Goal: Ask a question

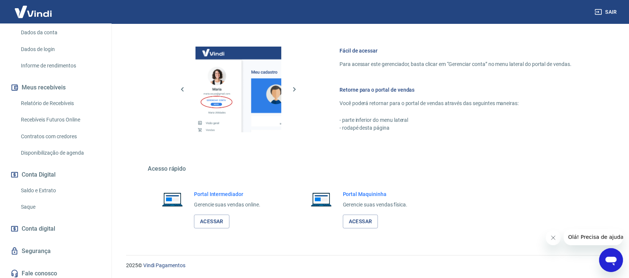
scroll to position [111, 0]
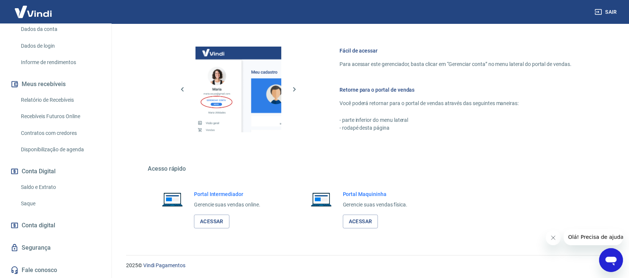
click at [45, 208] on link "Segurança" at bounding box center [56, 248] width 94 height 16
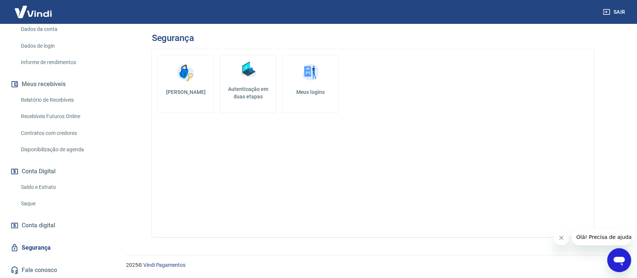
click at [249, 93] on h5 "Autenticação em duas etapas" at bounding box center [248, 92] width 50 height 15
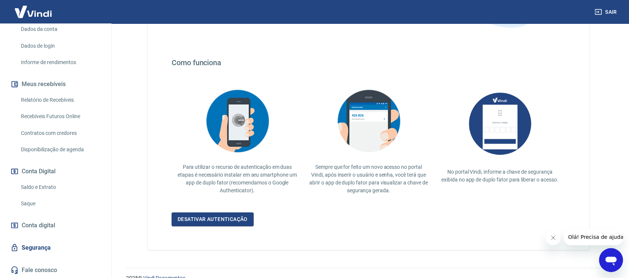
scroll to position [126, 0]
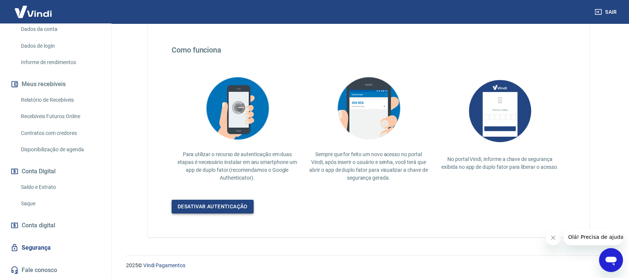
click at [215, 207] on link "Desativar autenticação" at bounding box center [213, 207] width 82 height 14
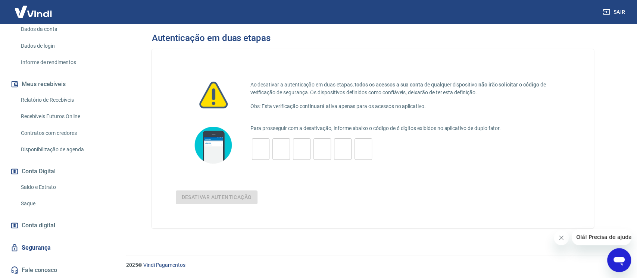
click at [477, 208] on icon "Abrir janela de mensagens" at bounding box center [619, 261] width 11 height 9
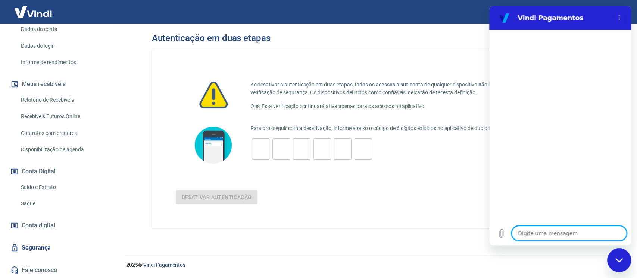
click at [477, 208] on textarea at bounding box center [569, 233] width 115 height 15
type textarea "B"
type textarea "x"
type textarea "Bo"
type textarea "x"
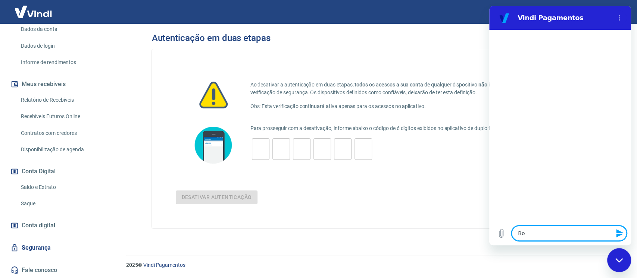
type textarea "Bom"
type textarea "x"
type textarea "Bom"
type textarea "x"
type textarea "Bom d"
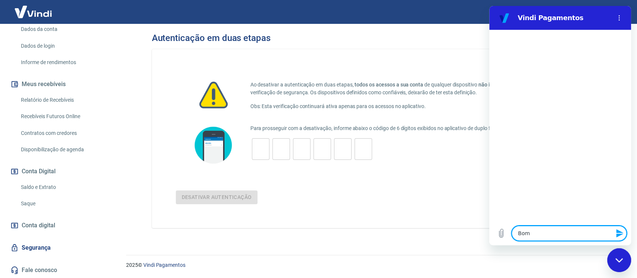
type textarea "x"
type textarea "Bom di"
type textarea "x"
type textarea "Bom dia"
type textarea "x"
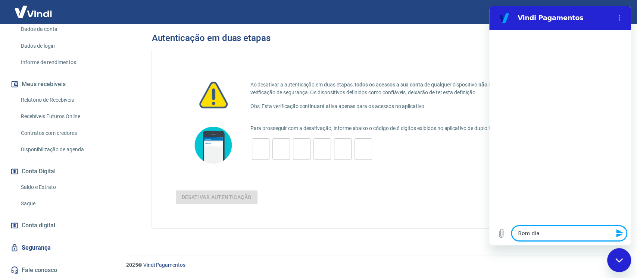
type textarea "Bom dia,"
type textarea "x"
type textarea "Bom dia,"
type textarea "x"
type textarea "Bom dia, n"
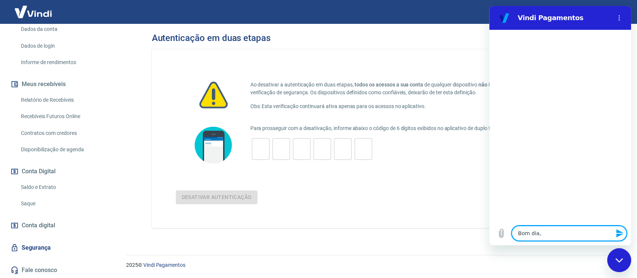
type textarea "x"
type textarea "Bom dia, ne"
type textarea "x"
type textarea "Bom dia, nec"
type textarea "x"
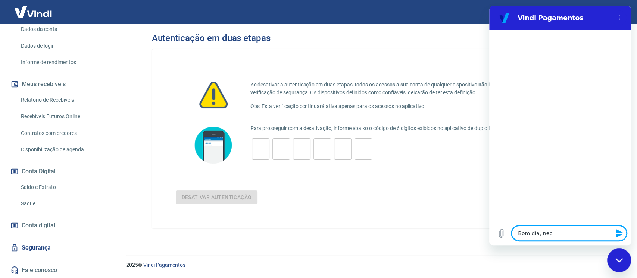
type textarea "Bom dia, nece"
type textarea "x"
type textarea "Bom dia, neces"
type textarea "x"
type textarea "Bom dia, necess"
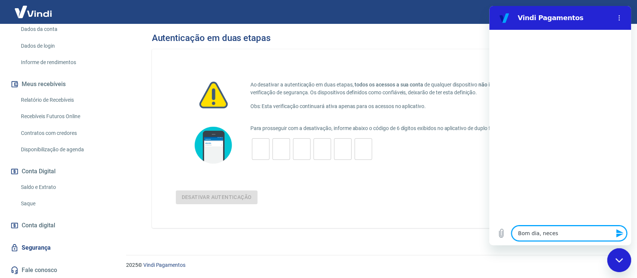
type textarea "x"
type textarea "Bom dia, necessi"
type textarea "x"
type textarea "Bom dia, necessit"
type textarea "x"
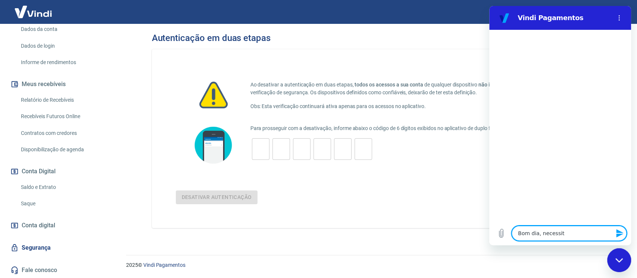
type textarea "Bom dia, necessito"
type textarea "x"
type textarea "Bom dia, necessito"
type textarea "x"
type textarea "Bom dia, necessito d"
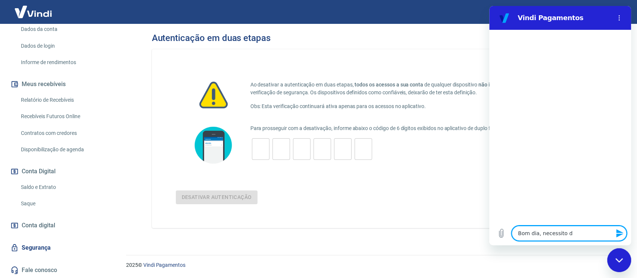
type textarea "x"
type textarea "Bom dia, necessito de"
type textarea "x"
type textarea "Bom dia, necessito de"
type textarea "x"
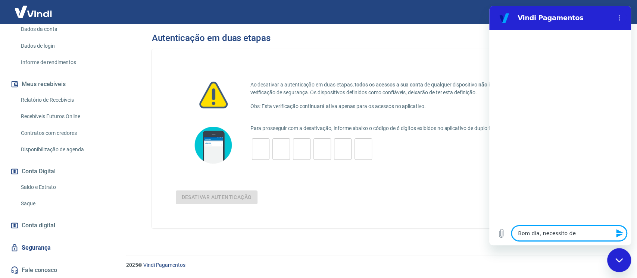
type textarea "Bom dia, necessito de a"
type textarea "x"
type textarea "Bom dia, necessito de at"
type textarea "x"
type textarea "Bom dia, necessito de ate"
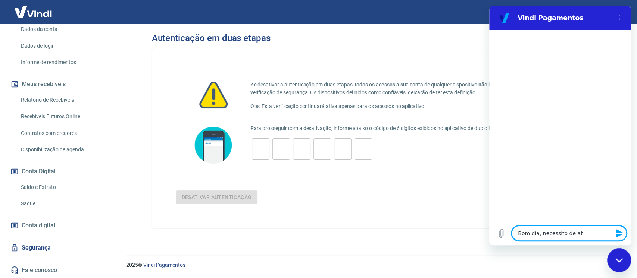
type textarea "x"
type textarea "Bom dia, necessito de aten"
type textarea "x"
type textarea "Bom dia, necessito de atend"
type textarea "x"
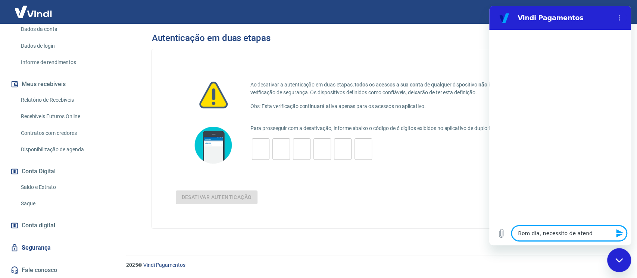
type textarea "Bom dia, necessito de atendi"
type textarea "x"
type textarea "Bom dia, necessito de atendim"
type textarea "x"
type textarea "Bom dia, necessito de atendime"
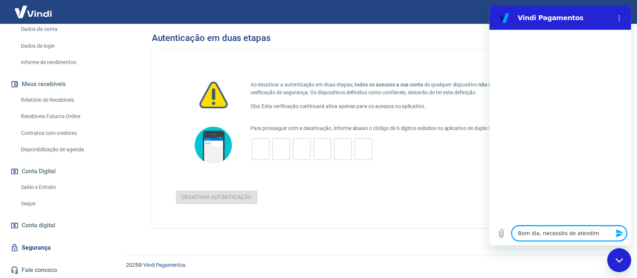
type textarea "x"
type textarea "Bom dia, necessito de atendimen"
type textarea "x"
type textarea "Bom dia, necessito de atendiment"
type textarea "x"
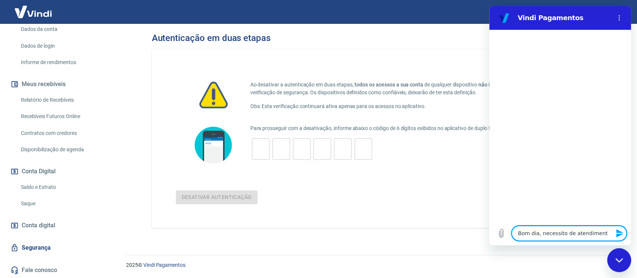
type textarea "Bom dia, necessito de atendimento"
type textarea "x"
type textarea "Bom dia, necessito de atendimento."
type textarea "x"
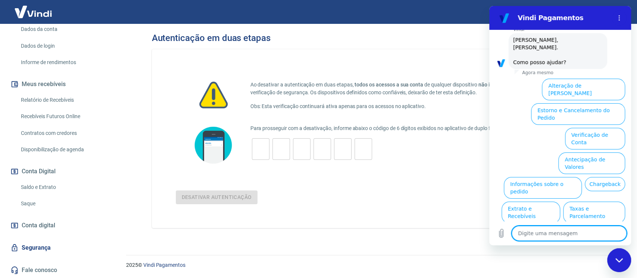
scroll to position [38, 0]
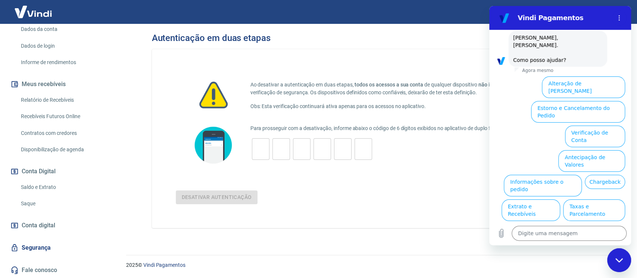
click at [477, 208] on button "Alterar celular verificado" at bounding box center [590, 235] width 69 height 22
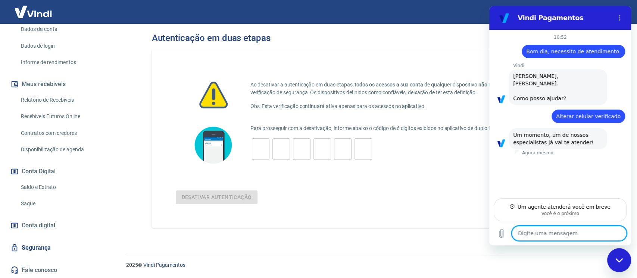
click at [477, 208] on textarea at bounding box center [569, 233] width 115 height 15
type textarea "x"
click at [477, 208] on textarea at bounding box center [569, 233] width 115 height 15
type textarea "C"
type textarea "x"
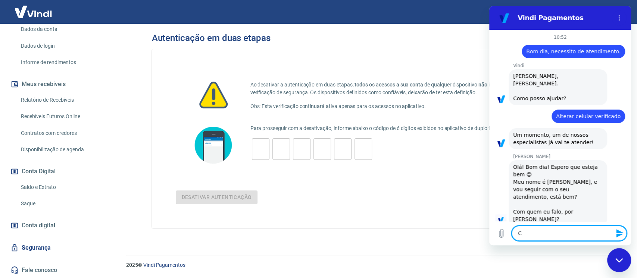
type textarea "Co"
type textarea "x"
type textarea "Com"
type textarea "x"
type textarea "Com"
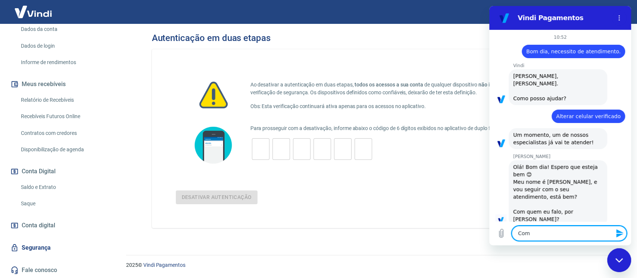
type textarea "x"
type textarea "Com o"
type textarea "x"
type textarea "Com o"
type textarea "x"
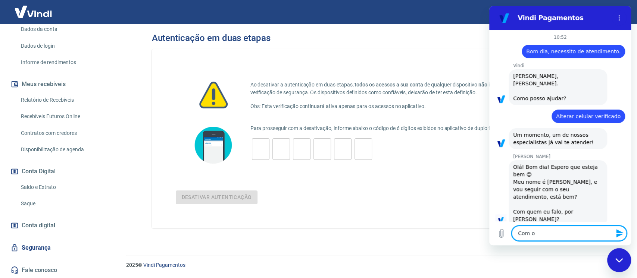
type textarea "Com o W"
type textarea "x"
type textarea "Com o Wi"
type textarea "x"
type textarea "Com o Wil"
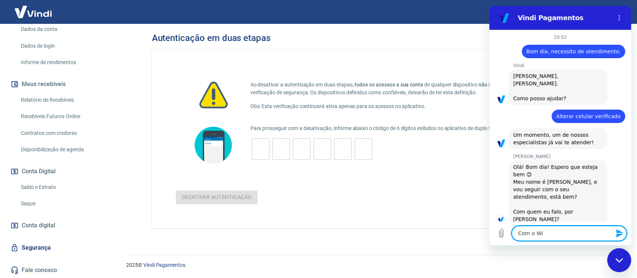
type textarea "x"
type textarea "Com o Will"
type textarea "x"
type textarea "Com o Willi"
type textarea "x"
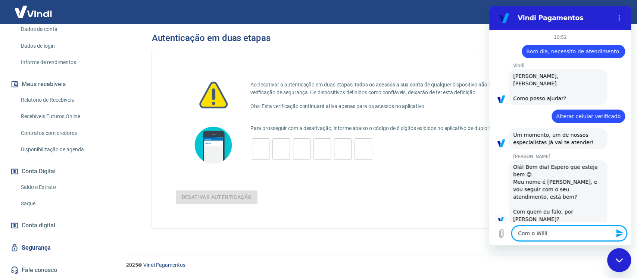
type textarea "Com o Willia"
type textarea "x"
type textarea "Com o William"
type textarea "x"
type textarea "Com o [PERSON_NAME],"
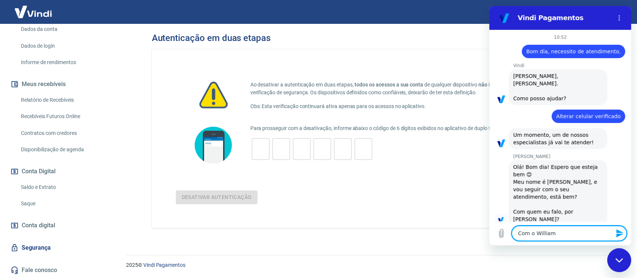
type textarea "x"
type textarea "Com o [PERSON_NAME],"
type textarea "x"
type textarea "Com o William, s"
type textarea "x"
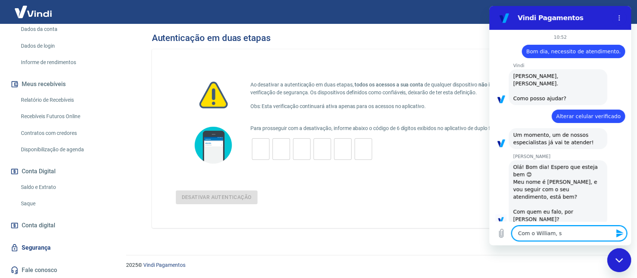
type textarea "Com o William, so"
type textarea "x"
type textarea "Com o William, sou"
type textarea "x"
type textarea "Com o William, sou"
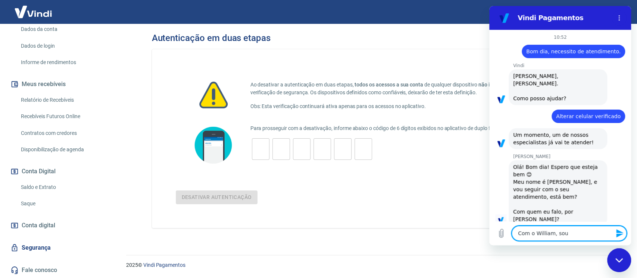
type textarea "x"
type textarea "Com o [PERSON_NAME], sou f"
type textarea "x"
type textarea "Com o [PERSON_NAME], sou fu"
type textarea "x"
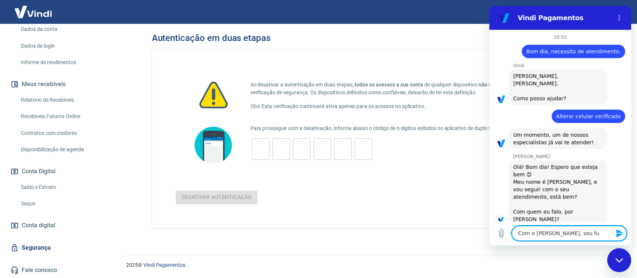
type textarea "Com o William, sou fun"
type textarea "x"
type textarea "Com o [PERSON_NAME], sou func"
type textarea "x"
type textarea "Com o [PERSON_NAME], sou funci"
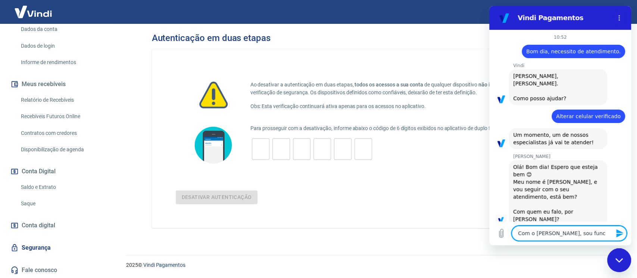
type textarea "x"
type textarea "Com o [PERSON_NAME], sou funcio"
type textarea "x"
type textarea "Com o [PERSON_NAME], sou funcion"
type textarea "x"
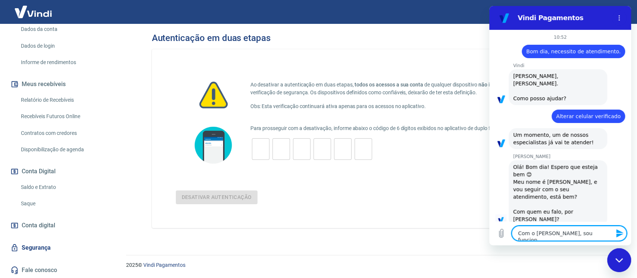
type textarea "Com o [PERSON_NAME], sou funcioná"
type textarea "x"
type textarea "Com o [PERSON_NAME], sou funcionár"
type textarea "x"
type textarea "Com o [PERSON_NAME], sou funcionári"
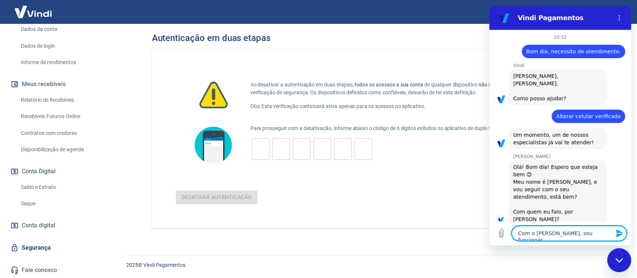
type textarea "x"
type textarea "Com o [PERSON_NAME], sou funcionário"
type textarea "x"
type textarea "Com o [PERSON_NAME], sou funcionário"
type textarea "x"
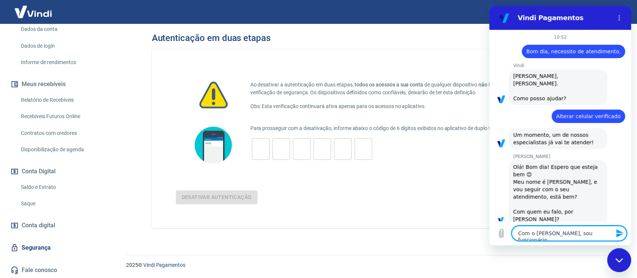
type textarea "Com o [PERSON_NAME], sou funcionário d"
type textarea "x"
type textarea "Com o [PERSON_NAME], sou funcionário do"
type textarea "x"
type textarea "Com o [PERSON_NAME], sou funcionário do"
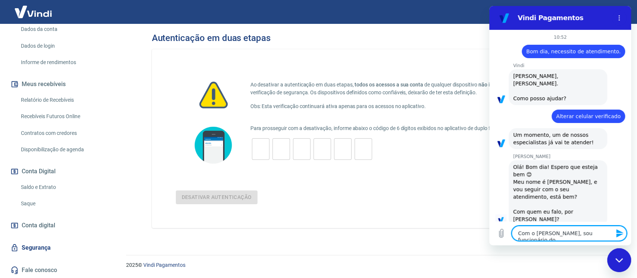
type textarea "x"
type textarea "Com o [PERSON_NAME], sou funcionário do L"
type textarea "x"
type textarea "Com o [PERSON_NAME], sou funcionário do Lu"
type textarea "x"
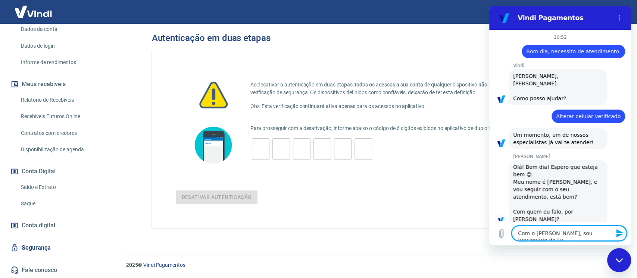
type textarea "Com o [PERSON_NAME], sou funcionário do Luc"
type textarea "x"
type textarea "Com o [PERSON_NAME], sou funcionário do Luca"
type textarea "x"
type textarea "Com o [PERSON_NAME], sou funcionário do Lucas"
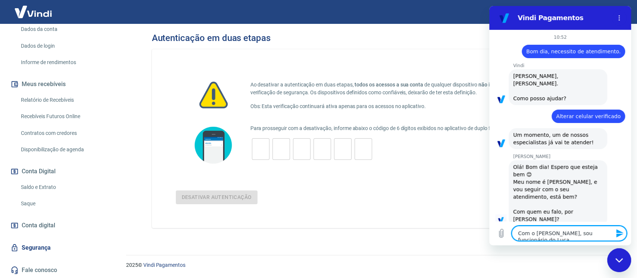
type textarea "x"
type textarea "Com o [PERSON_NAME], sou funcionário do Lucas"
type textarea "x"
type textarea "Com o [PERSON_NAME], sou funcionário do [PERSON_NAME]"
type textarea "x"
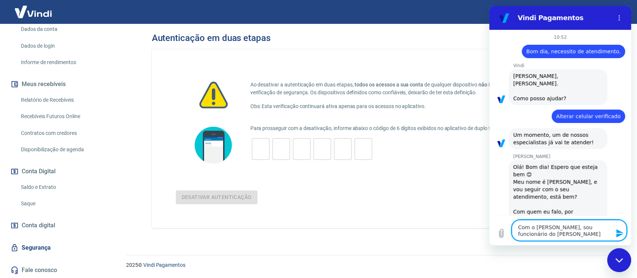
type textarea "Com o [PERSON_NAME], sou funcionário do [PERSON_NAME]"
type textarea "x"
type textarea "Com o [PERSON_NAME], sou funcionário do [PERSON_NAME]"
type textarea "x"
type textarea "Com o [PERSON_NAME], sou funcionário do [PERSON_NAME]"
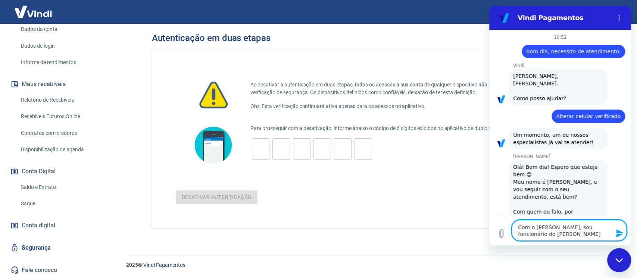
type textarea "x"
type textarea "Com o [PERSON_NAME], sou funcionário do [PERSON_NAME]"
type textarea "x"
type textarea "Com o [PERSON_NAME], sou funcionário do [PERSON_NAME]"
type textarea "x"
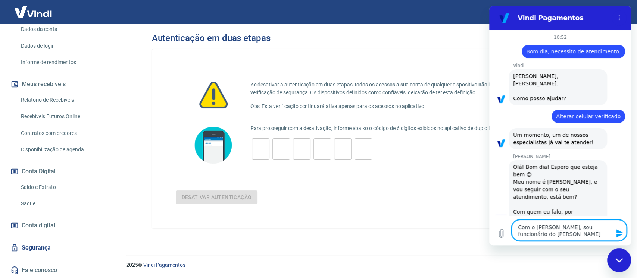
type textarea "Com o [PERSON_NAME], sou funcionário do [PERSON_NAME]"
type textarea "x"
type textarea "Com o [PERSON_NAME], sou funcionário do [PERSON_NAME]"
type textarea "x"
type textarea "Com o [PERSON_NAME], sou funcionário do [PERSON_NAME]"
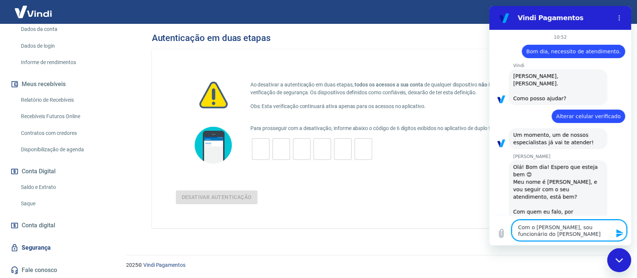
type textarea "x"
type textarea "Com o [PERSON_NAME], sou funcionário do [PERSON_NAME] S"
type textarea "x"
type textarea "Com o [PERSON_NAME], sou funcionário do [PERSON_NAME] St"
type textarea "x"
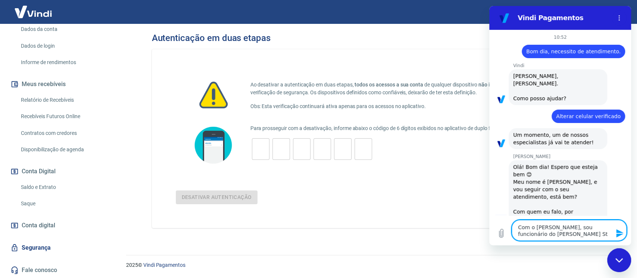
type textarea "Com o [PERSON_NAME], sou funcionário do [PERSON_NAME] Ste"
type textarea "x"
type textarea "Com o [PERSON_NAME], sou funcionário do [PERSON_NAME] Stef"
type textarea "x"
type textarea "Com o [PERSON_NAME], sou funcionário do [PERSON_NAME] Stefa"
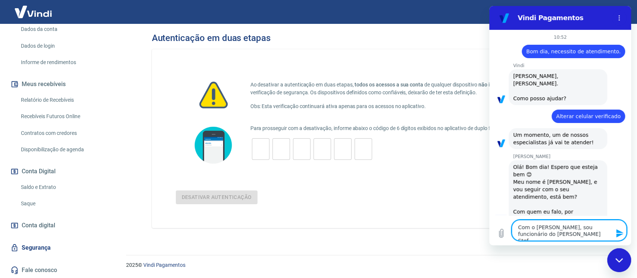
type textarea "x"
type textarea "Com o [PERSON_NAME], sou funcionário do [PERSON_NAME] [PERSON_NAME]"
type textarea "x"
type textarea "Com o [PERSON_NAME], sou funcionário do [PERSON_NAME] [PERSON_NAME]"
type textarea "x"
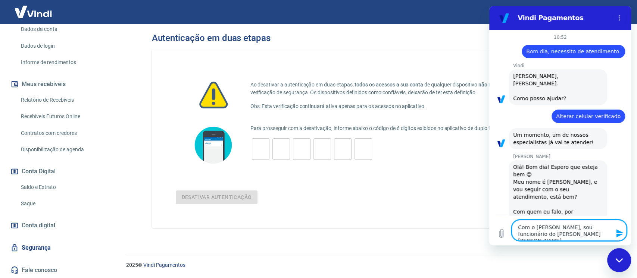
type textarea "Com o [PERSON_NAME], sou funcionário do [PERSON_NAME] [PERSON_NAME]."
type textarea "x"
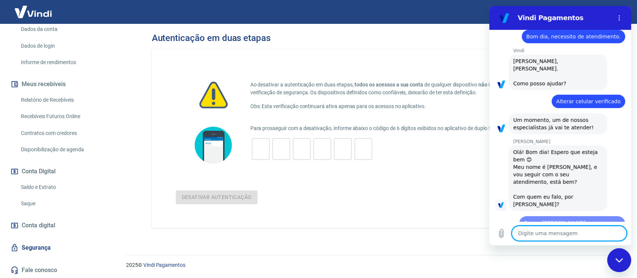
type textarea "x"
type textarea "P"
type textarea "x"
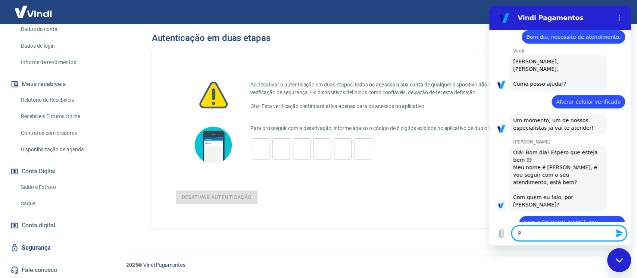
type textarea "Pr"
type textarea "x"
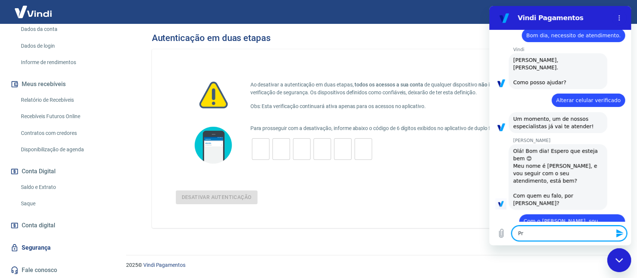
type textarea "Pre"
type textarea "x"
type textarea "Prec"
type textarea "x"
type textarea "Preci"
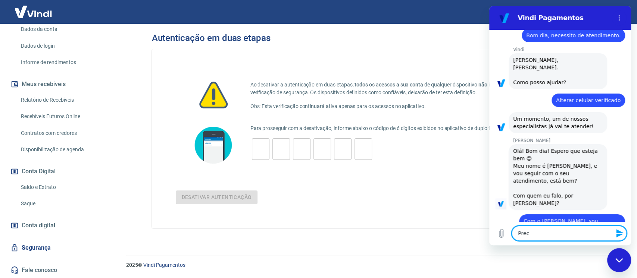
type textarea "x"
type textarea "Precis"
type textarea "x"
type textarea "Precisa"
type textarea "x"
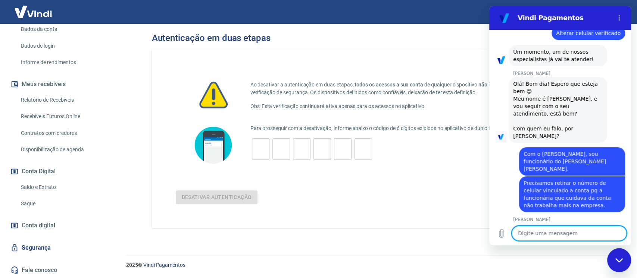
scroll to position [85, 0]
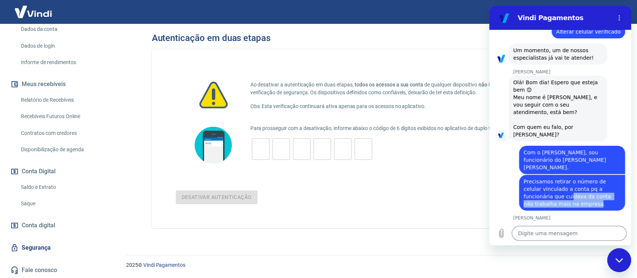
drag, startPoint x: 543, startPoint y: 178, endPoint x: 530, endPoint y: 167, distance: 17.0
click at [477, 175] on div "diz: Precisamos retirar o número de celular vinculado a conta pq a funcionária …" at bounding box center [572, 193] width 106 height 36
click at [477, 178] on span "Precisamos retirar o número de celular vinculado a conta pq a funcionária que c…" at bounding box center [572, 193] width 97 height 30
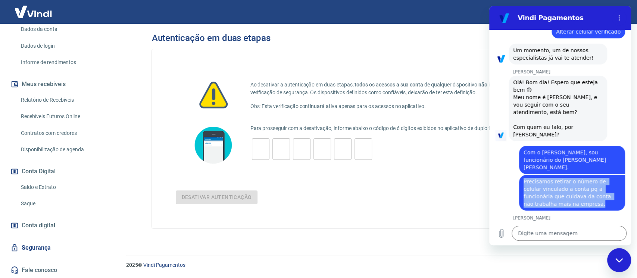
drag, startPoint x: 545, startPoint y: 174, endPoint x: 521, endPoint y: 153, distance: 32.5
click at [477, 175] on div "diz: Precisamos retirar o número de celular vinculado a conta pq a funcionária …" at bounding box center [572, 193] width 106 height 36
copy span "Precisamos retirar o número de celular vinculado a conta pq a funcionária que c…"
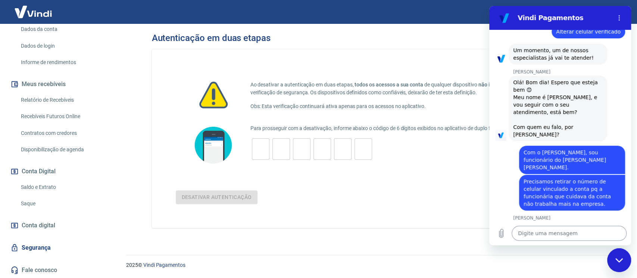
click at [477, 208] on textarea at bounding box center [569, 233] width 115 height 15
paste textarea "Precisamos retirar o número de celular vinculado a conta pq a funcionária que c…"
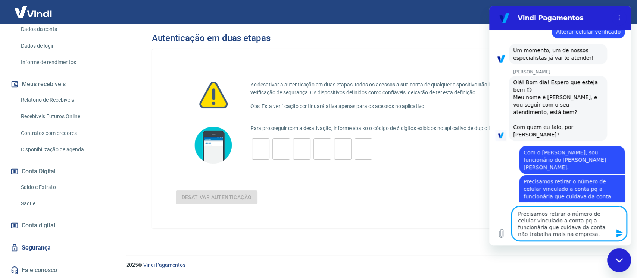
click at [477, 208] on icon "Enviar mensagem" at bounding box center [619, 233] width 9 height 9
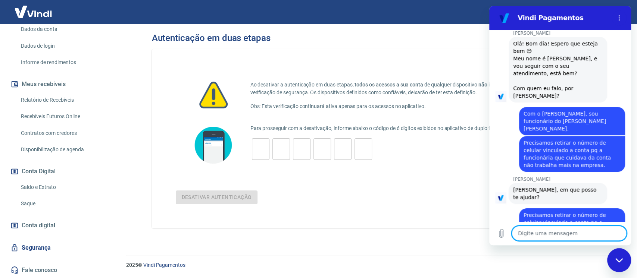
click at [477, 208] on textarea at bounding box center [569, 233] width 115 height 15
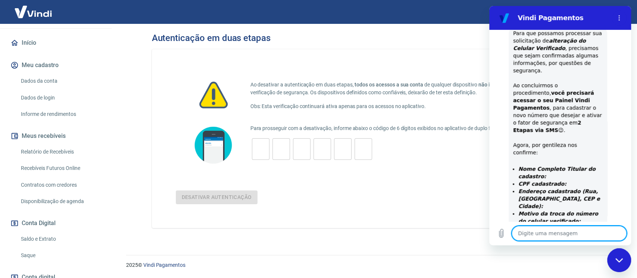
scroll to position [0, 0]
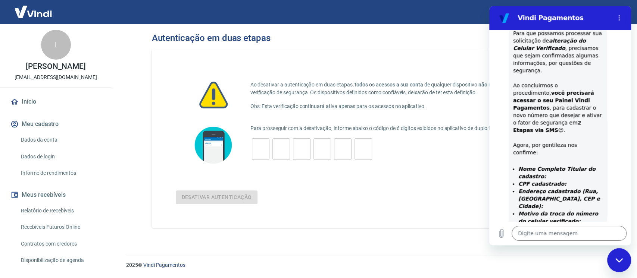
drag, startPoint x: 93, startPoint y: 65, endPoint x: 12, endPoint y: 67, distance: 80.7
click at [12, 67] on div "l [PERSON_NAME] [EMAIL_ADDRESS][DOMAIN_NAME]" at bounding box center [56, 55] width 112 height 63
copy p "[PERSON_NAME]"
click at [477, 208] on textarea at bounding box center [569, 233] width 115 height 15
paste textarea "[PERSON_NAME]"
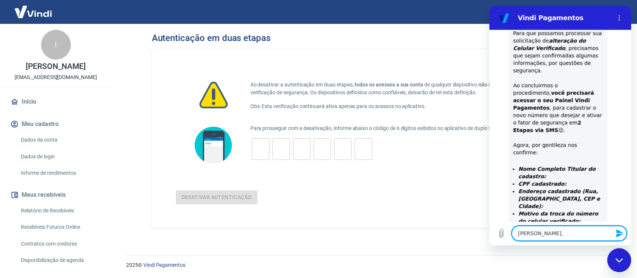
paste textarea "CNPJ: 38.202.647/0001-79"
click at [477, 208] on textarea "[PERSON_NAME], CNPJ: 38.202.647/0001-79" at bounding box center [569, 230] width 115 height 21
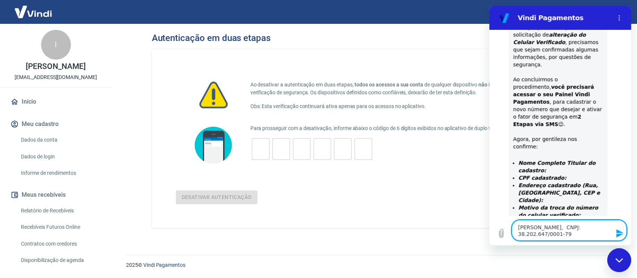
click at [477, 208] on textarea "[PERSON_NAME], CNPJ: 38.202.647/0001-79" at bounding box center [569, 230] width 115 height 21
click at [477, 208] on textarea "[PERSON_NAME], CPF: 38146866832, CNPJ: 38.202.647/0001-79" at bounding box center [569, 227] width 115 height 28
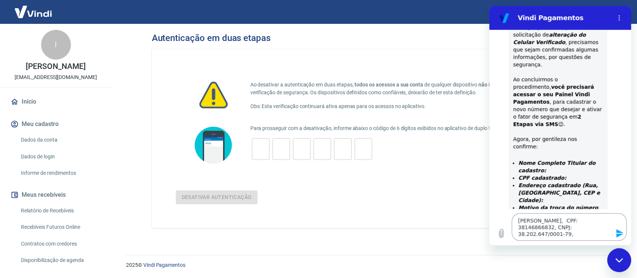
click at [477, 208] on textarea "[PERSON_NAME], CPF: 38146866832, CNPJ: 38.202.647/0001-79," at bounding box center [569, 227] width 115 height 28
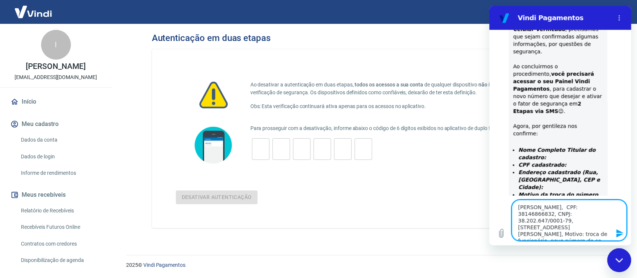
scroll to position [4, 0]
drag, startPoint x: 551, startPoint y: 209, endPoint x: 562, endPoint y: 213, distance: 12.1
click at [477, 208] on textarea "[PERSON_NAME], CPF: 38146866832, CNPJ: 38.202.647/0001-79, [STREET_ADDRESS][PER…" at bounding box center [569, 220] width 115 height 41
click at [477, 208] on textarea "[PERSON_NAME], CPF: 38146866832, [STREET_ADDRESS][PERSON_NAME], Motivo: troca d…" at bounding box center [569, 220] width 115 height 41
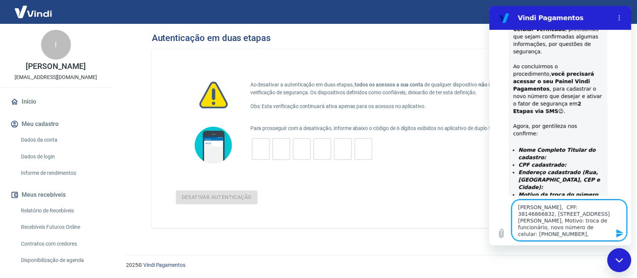
paste textarea "CNPJ: 38.202.647/0001-79"
click at [477, 208] on icon "Enviar mensagem" at bounding box center [619, 234] width 7 height 8
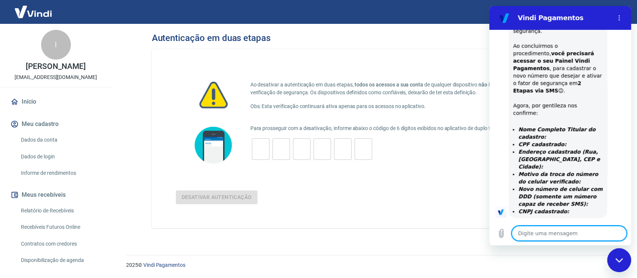
scroll to position [430, 0]
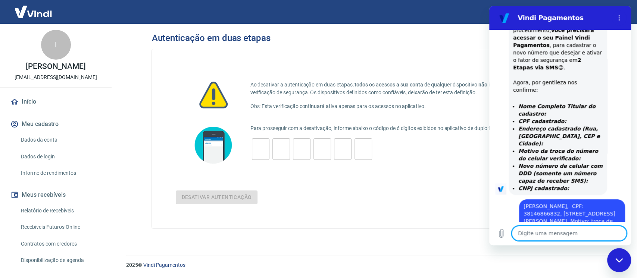
click at [477, 208] on textarea at bounding box center [569, 233] width 115 height 15
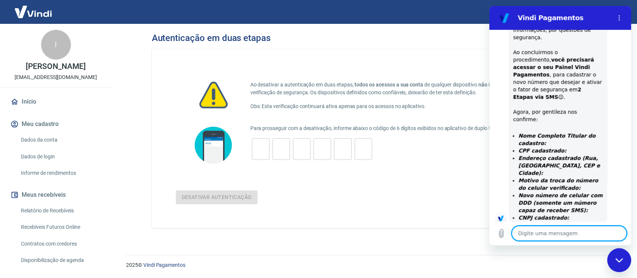
scroll to position [444, 0]
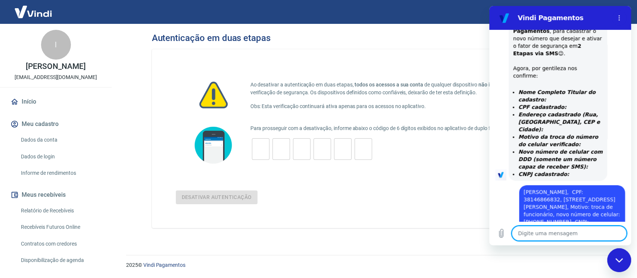
click at [477, 208] on textarea at bounding box center [569, 233] width 115 height 15
drag, startPoint x: 561, startPoint y: 231, endPoint x: 563, endPoint y: 228, distance: 4.0
click at [477, 208] on textarea at bounding box center [569, 233] width 115 height 15
click at [46, 138] on link "Dados da conta" at bounding box center [60, 139] width 85 height 15
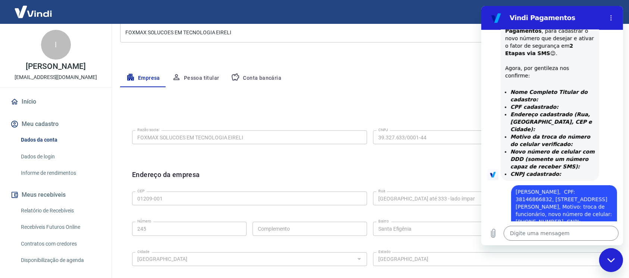
scroll to position [99, 0]
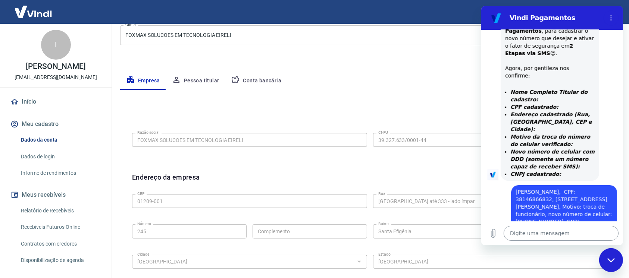
click at [477, 208] on textarea at bounding box center [560, 233] width 115 height 15
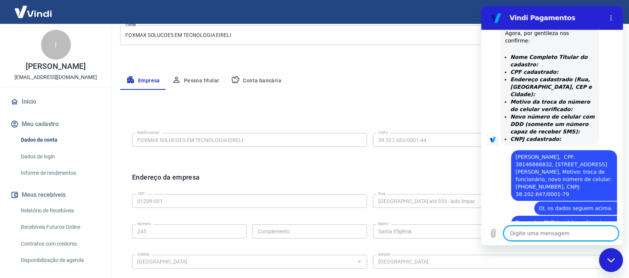
scroll to position [480, 0]
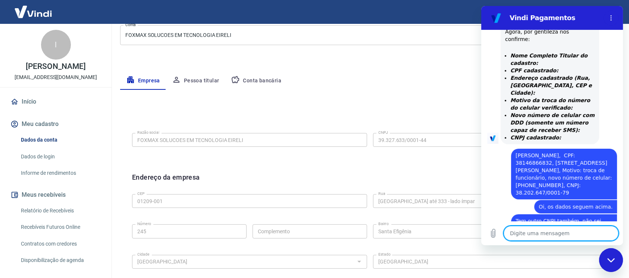
click at [477, 208] on textarea at bounding box center [560, 233] width 115 height 15
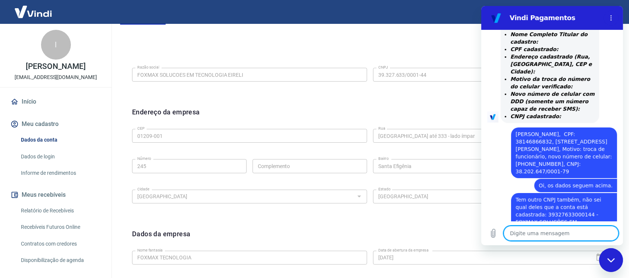
scroll to position [149, 0]
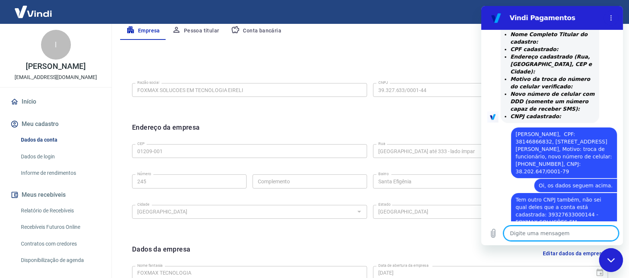
click at [477, 208] on textarea at bounding box center [560, 233] width 115 height 15
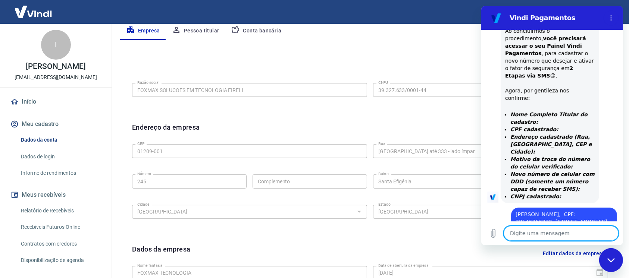
scroll to position [524, 0]
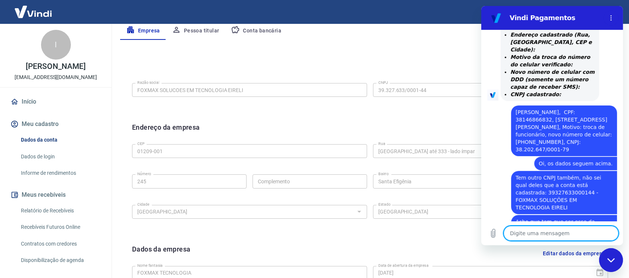
click at [477, 208] on textarea at bounding box center [560, 233] width 115 height 15
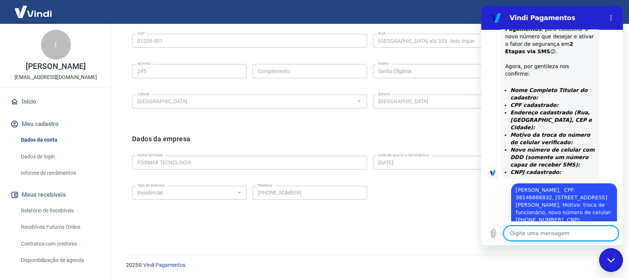
scroll to position [545, 0]
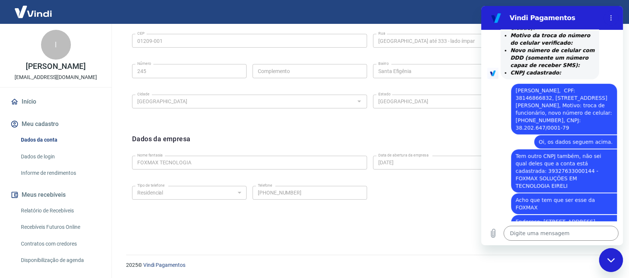
click at [299, 133] on div "Dados da empresa Editar dados da empresa Nome fantasia FOXMAX TECNOLOGIA Nome f…" at bounding box center [370, 179] width 488 height 103
click at [477, 208] on div "Fechar janela de mensagens" at bounding box center [611, 260] width 22 height 22
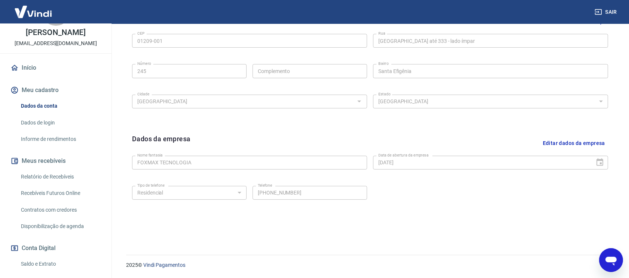
scroll to position [50, 0]
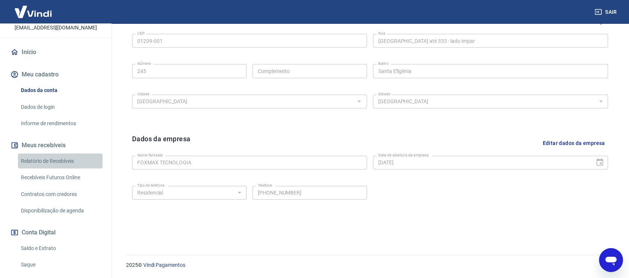
click at [72, 159] on link "Relatório de Recebíveis" at bounding box center [60, 161] width 85 height 15
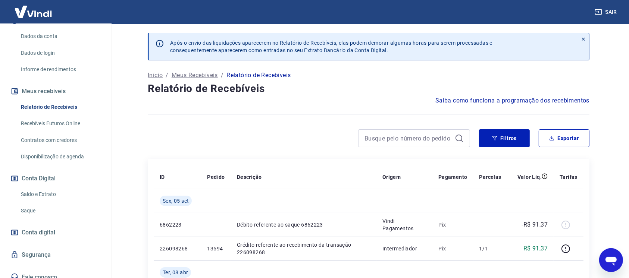
scroll to position [111, 0]
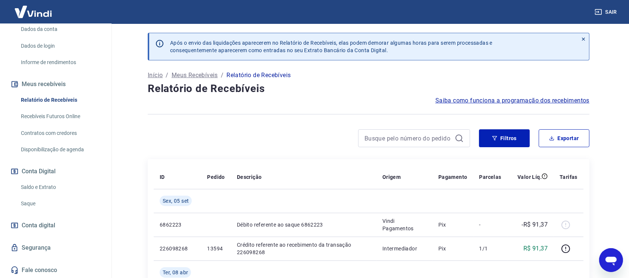
click at [50, 192] on link "Saldo e Extrato" at bounding box center [60, 187] width 85 height 15
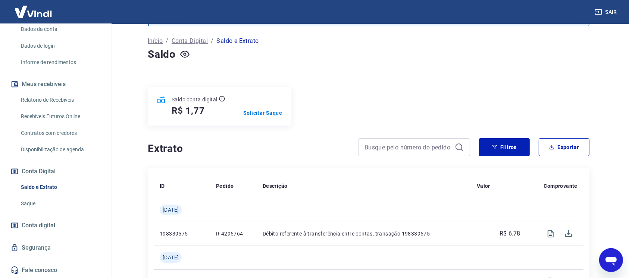
scroll to position [50, 0]
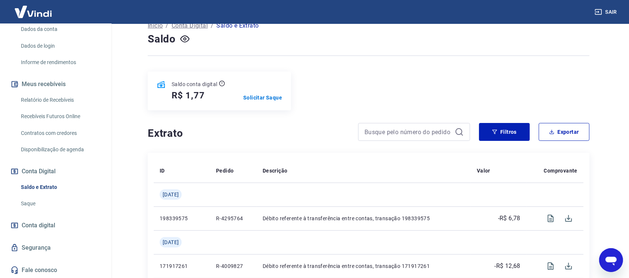
click at [65, 208] on link "Conta digital" at bounding box center [56, 226] width 94 height 16
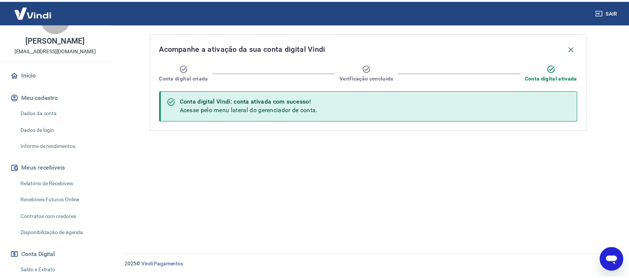
scroll to position [12, 0]
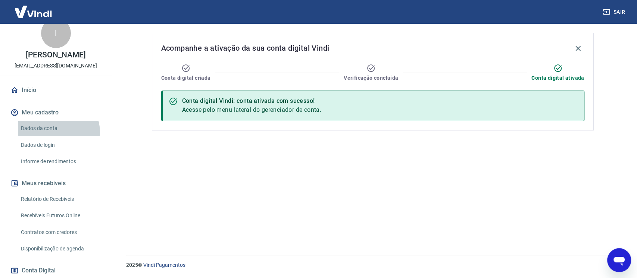
click at [58, 132] on link "Dados da conta" at bounding box center [60, 128] width 85 height 15
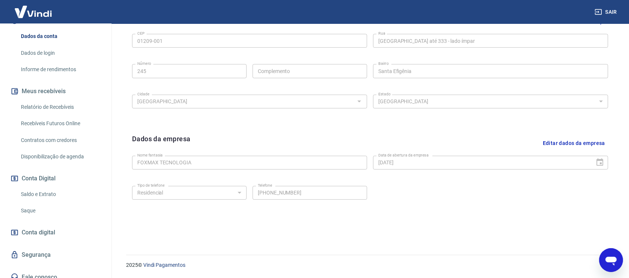
scroll to position [111, 0]
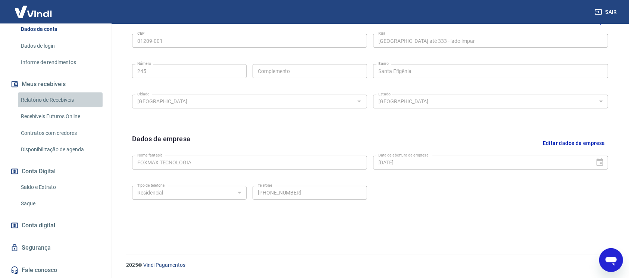
click at [66, 99] on link "Relatório de Recebíveis" at bounding box center [60, 100] width 85 height 15
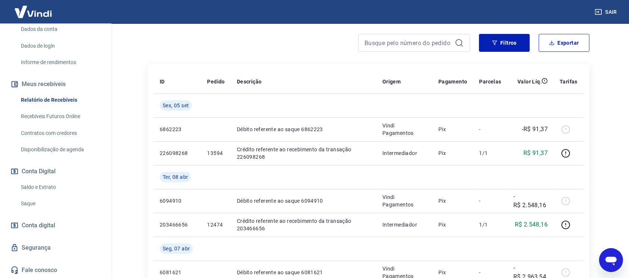
scroll to position [99, 0]
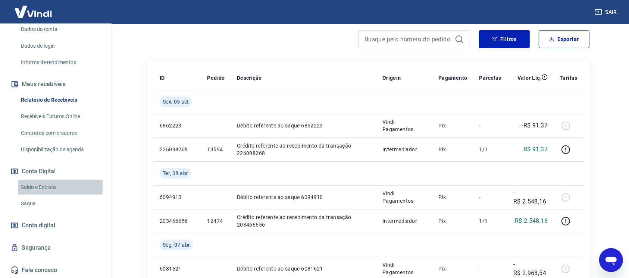
click at [62, 189] on link "Saldo e Extrato" at bounding box center [60, 187] width 85 height 15
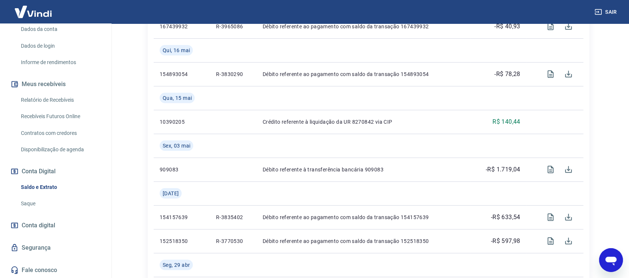
scroll to position [398, 0]
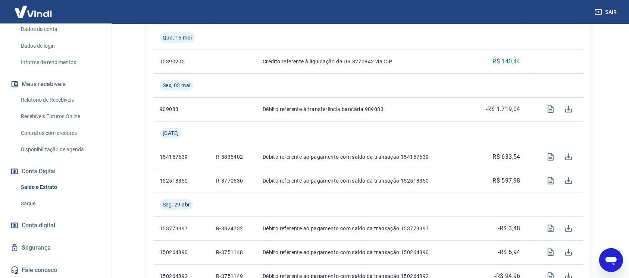
click at [54, 208] on link "Saque" at bounding box center [60, 203] width 85 height 15
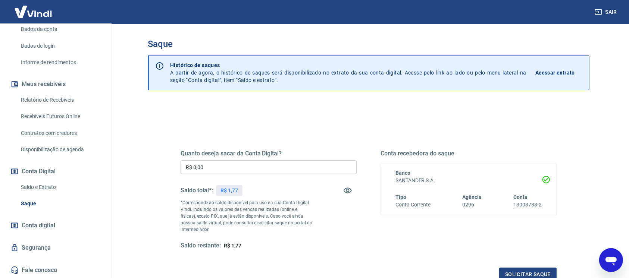
click at [477, 208] on div "Abrir janela de mensagens" at bounding box center [611, 260] width 22 height 22
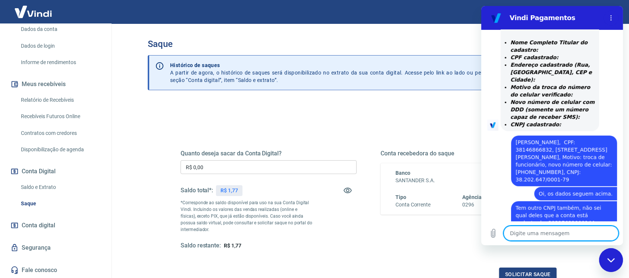
scroll to position [545, 0]
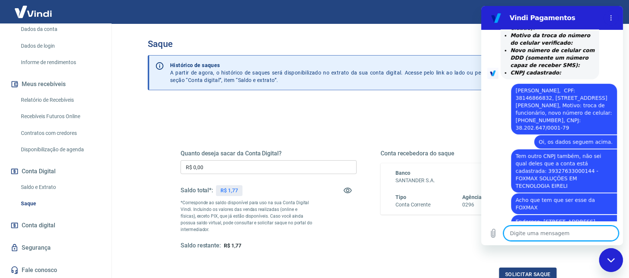
click at [477, 208] on textarea at bounding box center [560, 233] width 115 height 15
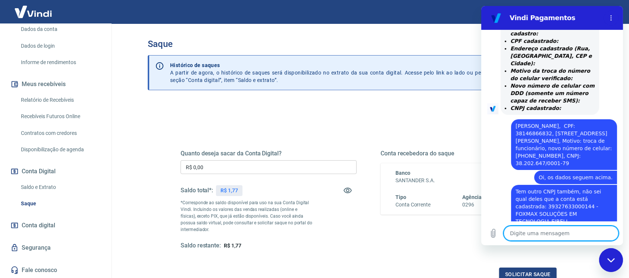
scroll to position [559, 0]
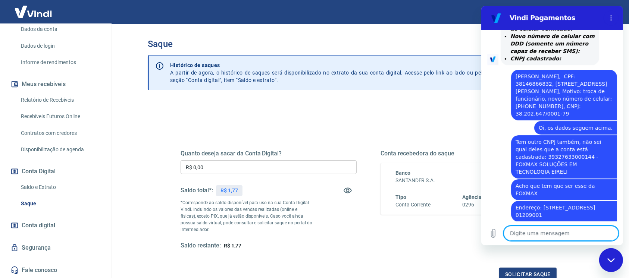
click at [477, 208] on textarea at bounding box center [560, 233] width 115 height 15
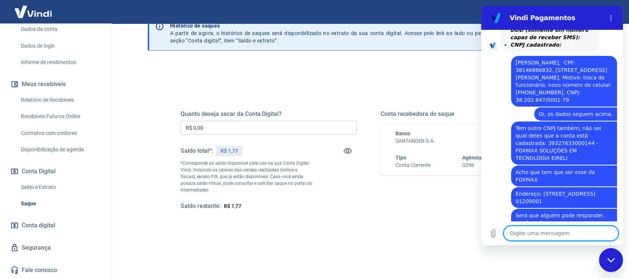
scroll to position [90, 0]
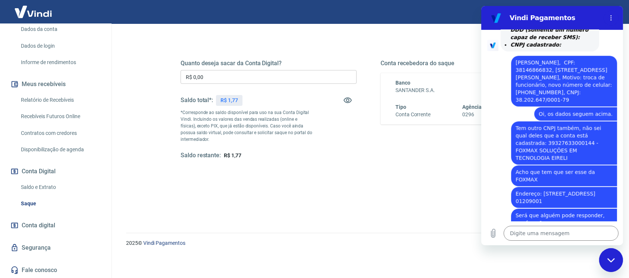
click at [43, 208] on link "Segurança" at bounding box center [56, 248] width 94 height 16
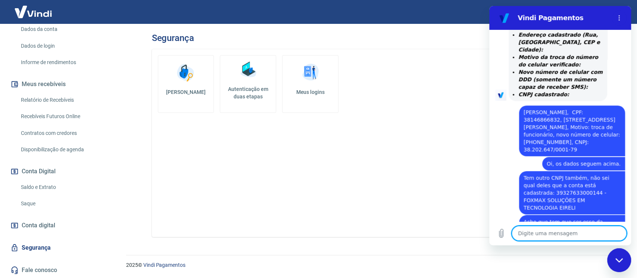
scroll to position [598, 0]
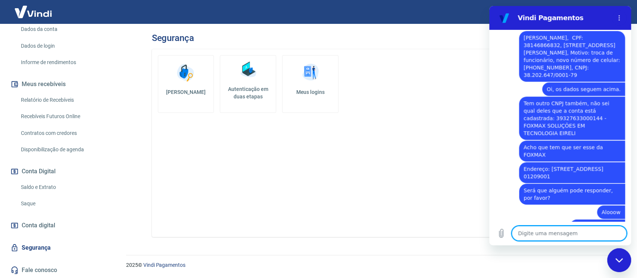
click at [477, 208] on textarea at bounding box center [569, 233] width 115 height 15
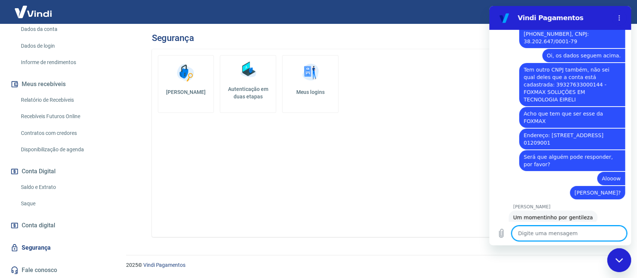
scroll to position [631, 0]
click at [477, 208] on textarea at bounding box center [569, 233] width 115 height 15
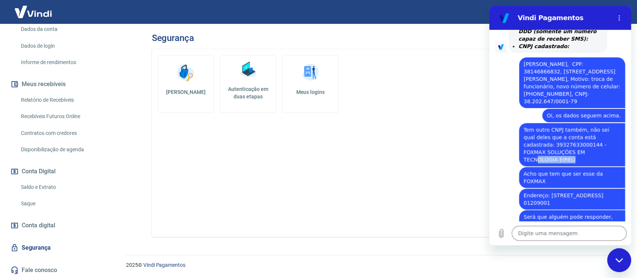
drag, startPoint x: 606, startPoint y: 116, endPoint x: 573, endPoint y: 116, distance: 32.8
click at [477, 126] on span "Tem outro CNPJ também, não sei qual deles que a conta está cadastrada: 39327633…" at bounding box center [572, 144] width 97 height 37
click at [477, 123] on div "diz: Tem outro CNPJ também, não sei qual deles que a conta está cadastrada: 393…" at bounding box center [572, 144] width 106 height 43
click at [477, 126] on span "Tem outro CNPJ também, não sei qual deles que a conta está cadastrada: 39327633…" at bounding box center [572, 144] width 97 height 37
drag, startPoint x: 605, startPoint y: 114, endPoint x: 524, endPoint y: 108, distance: 82.0
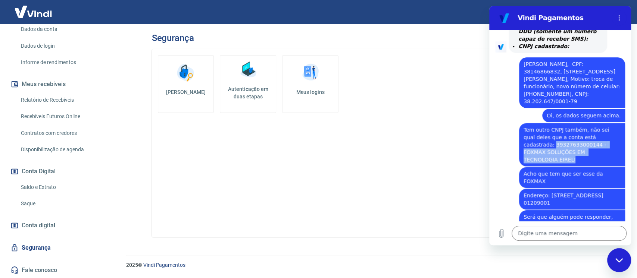
click at [477, 126] on span "Tem outro CNPJ também, não sei qual deles que a conta está cadastrada: 39327633…" at bounding box center [572, 144] width 97 height 37
copy span "39327633000144 - FOXMAX SOLUÇÕES EM TECNOLOGIA EIRELI"
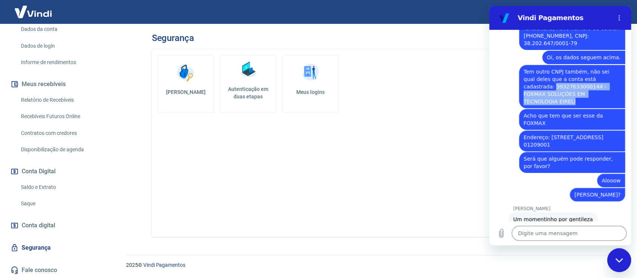
scroll to position [671, 0]
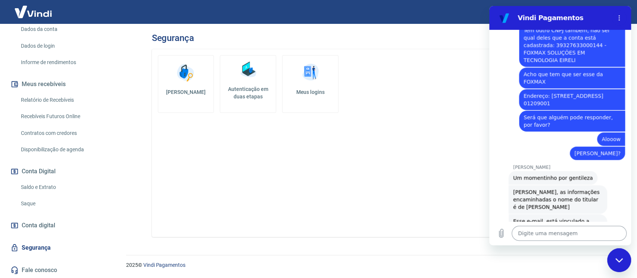
click at [477, 208] on textarea at bounding box center [569, 233] width 115 height 15
paste textarea "39327633000144 - FOXMAX SOLUÇÕES EM TECNOLOGIA EIRELI"
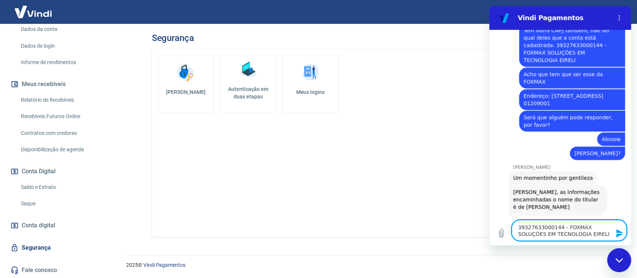
click at [477, 208] on icon "Enviar mensagem" at bounding box center [619, 233] width 9 height 9
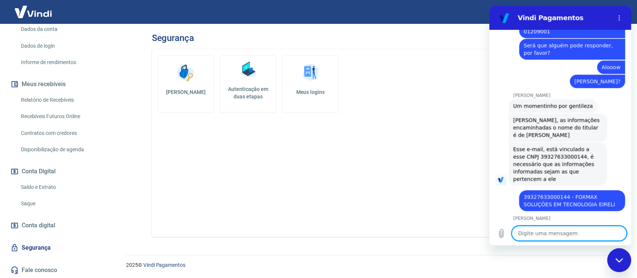
scroll to position [743, 0]
click at [477, 208] on textarea at bounding box center [569, 233] width 115 height 15
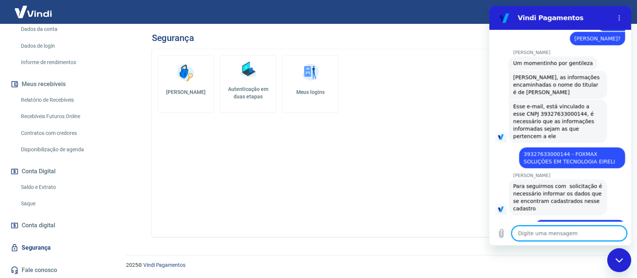
scroll to position [800, 0]
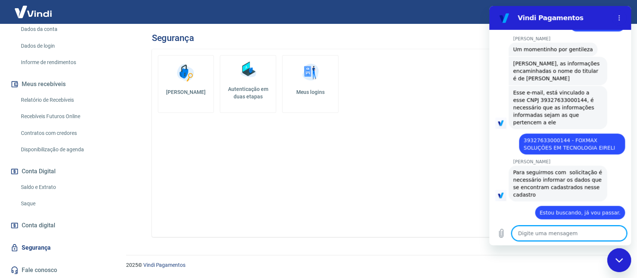
click at [477, 208] on textarea at bounding box center [569, 233] width 115 height 15
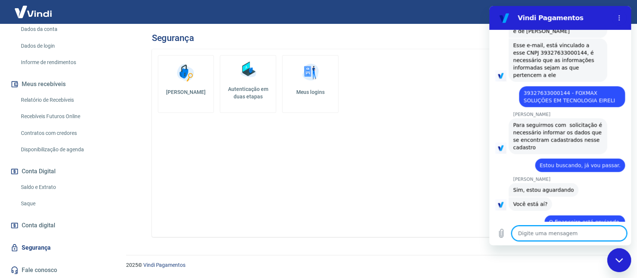
scroll to position [862, 0]
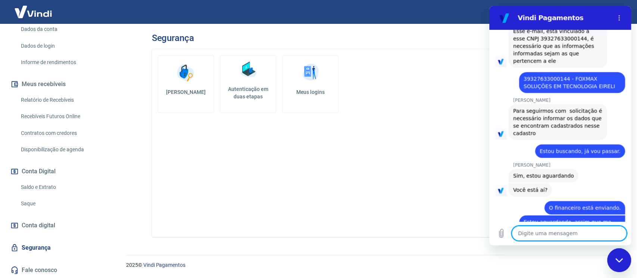
click at [477, 208] on textarea at bounding box center [569, 233] width 115 height 15
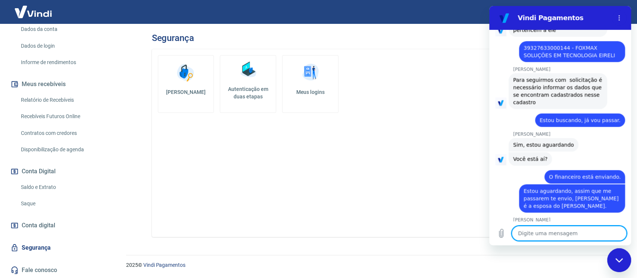
scroll to position [895, 0]
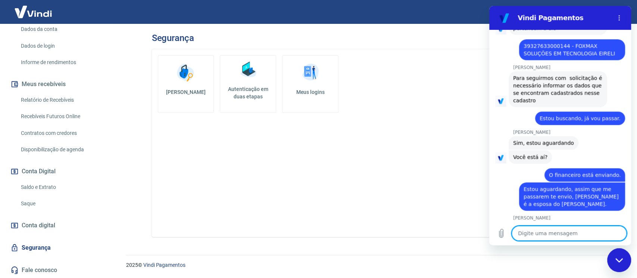
click at [477, 208] on textarea at bounding box center [569, 233] width 115 height 15
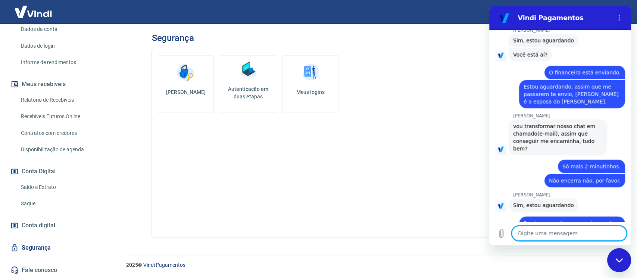
scroll to position [998, 0]
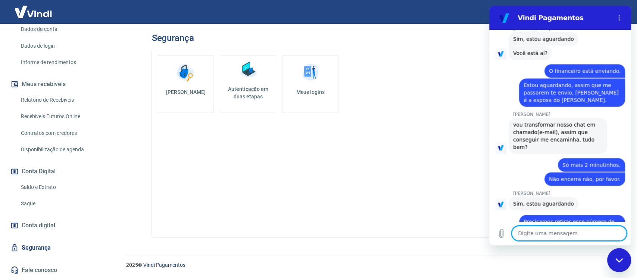
click at [477, 208] on textarea at bounding box center [569, 233] width 115 height 15
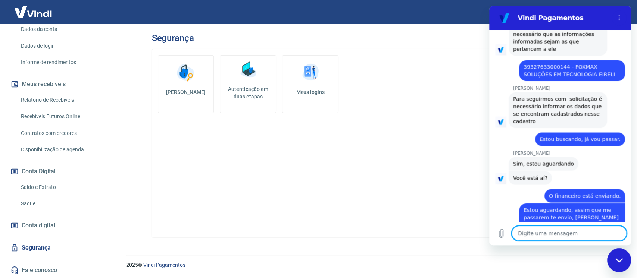
scroll to position [1023, 0]
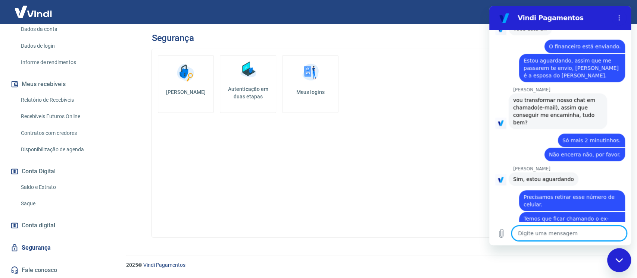
click at [477, 208] on textarea at bounding box center [569, 233] width 115 height 15
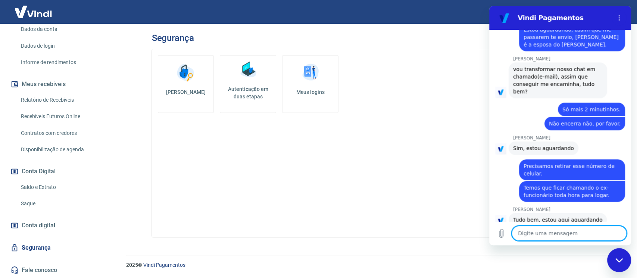
scroll to position [1056, 0]
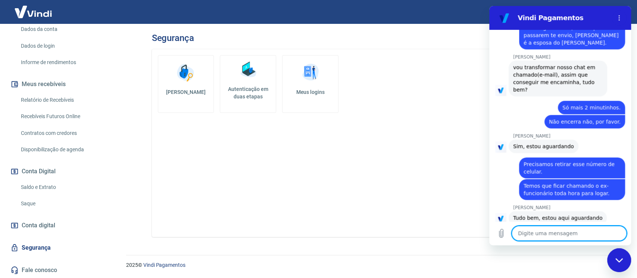
click at [477, 208] on textarea at bounding box center [569, 233] width 115 height 15
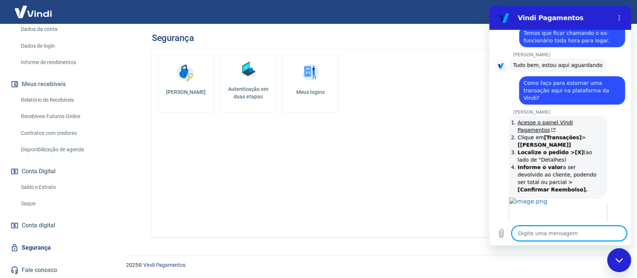
scroll to position [1210, 0]
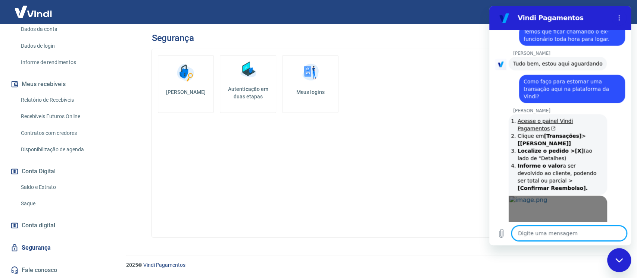
click at [477, 198] on link "Abrir em [GEOGRAPHIC_DATA]" at bounding box center [558, 223] width 99 height 54
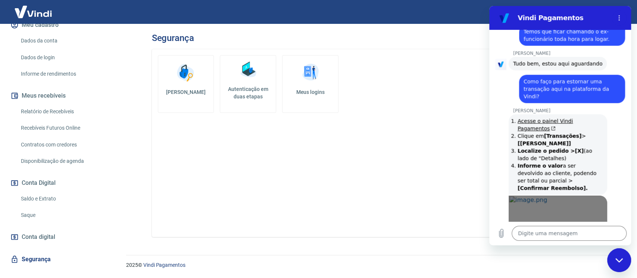
scroll to position [111, 0]
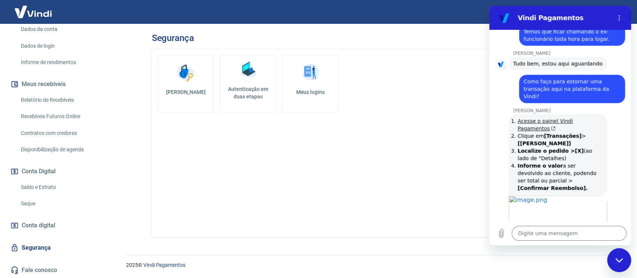
click at [477, 118] on link "Acesse o painel Vindi Pagamentos" at bounding box center [545, 124] width 55 height 13
click at [477, 208] on textarea at bounding box center [569, 233] width 115 height 15
click at [477, 208] on icon "Enviar mensagem" at bounding box center [619, 233] width 9 height 9
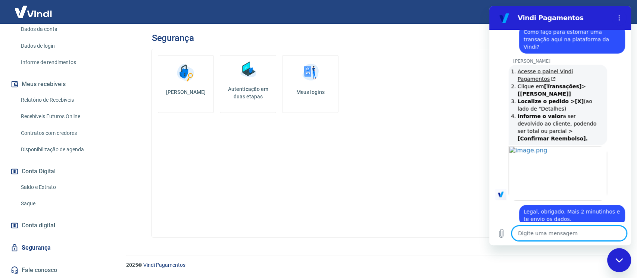
scroll to position [1275, 0]
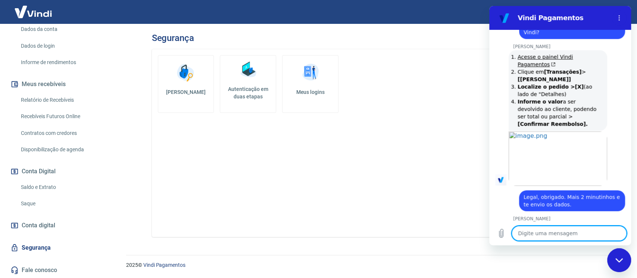
click at [477, 208] on textarea at bounding box center [569, 233] width 115 height 15
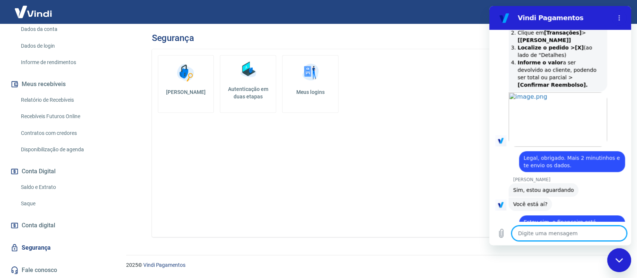
scroll to position [1346, 0]
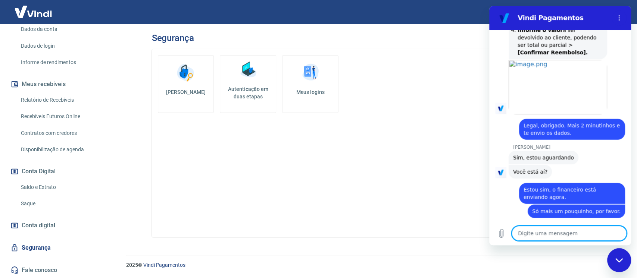
click at [477, 208] on textarea at bounding box center [569, 233] width 115 height 15
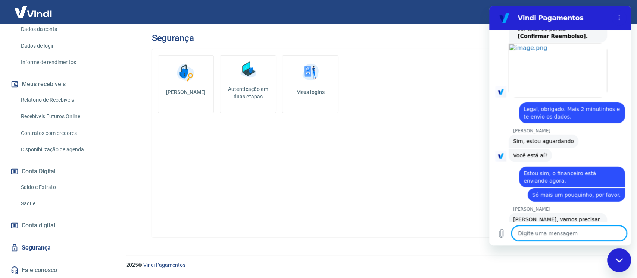
scroll to position [1364, 0]
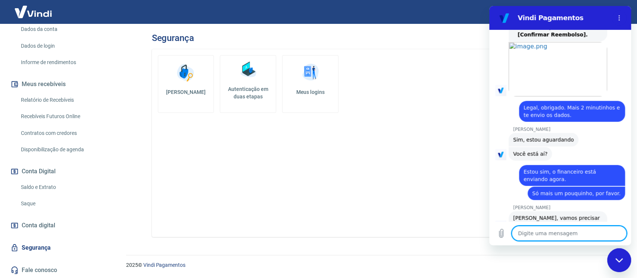
click at [477, 208] on textarea at bounding box center [569, 233] width 115 height 15
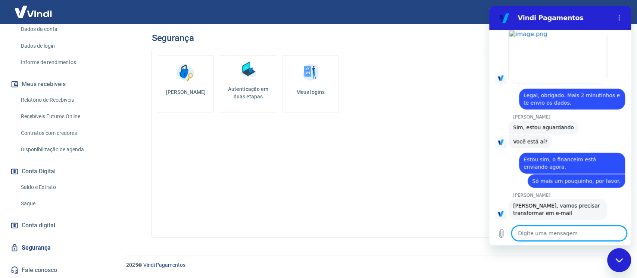
scroll to position [1378, 0]
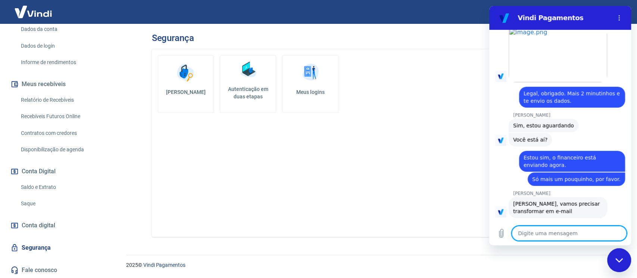
click at [477, 208] on textarea at bounding box center [569, 233] width 115 height 15
click at [477, 208] on icon "Enviar mensagem" at bounding box center [619, 233] width 9 height 9
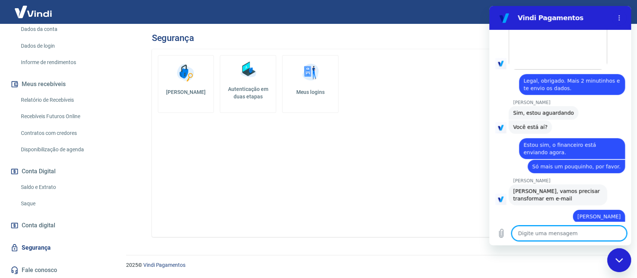
scroll to position [1392, 0]
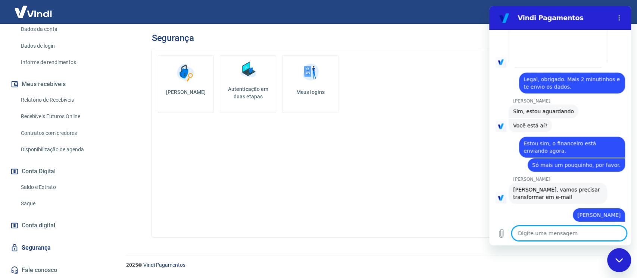
click at [477, 208] on textarea at bounding box center [569, 233] width 115 height 15
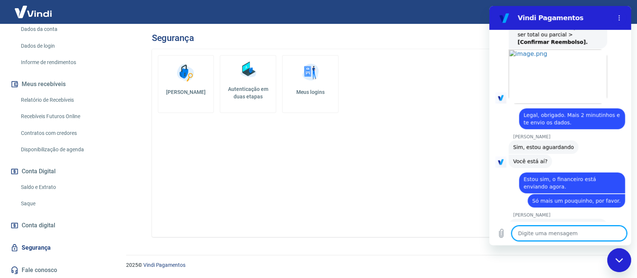
scroll to position [1421, 0]
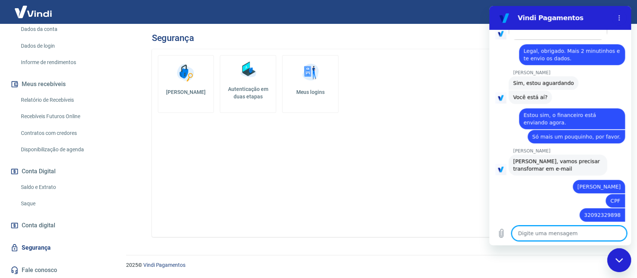
click at [477, 208] on textarea at bounding box center [569, 233] width 115 height 15
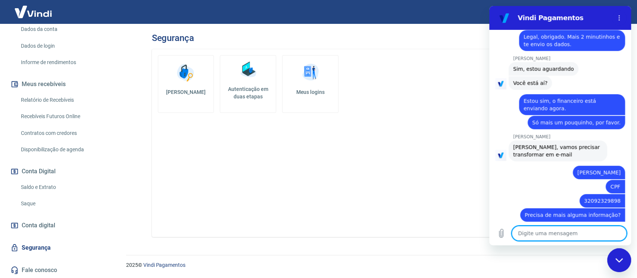
scroll to position [1460, 0]
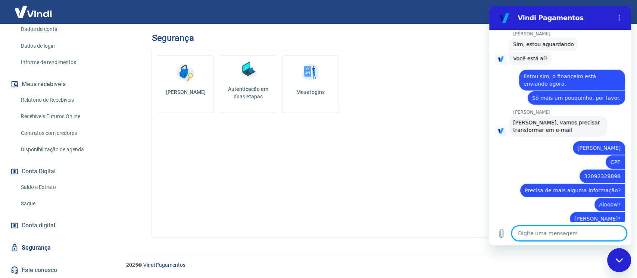
click at [477, 208] on textarea at bounding box center [569, 233] width 115 height 15
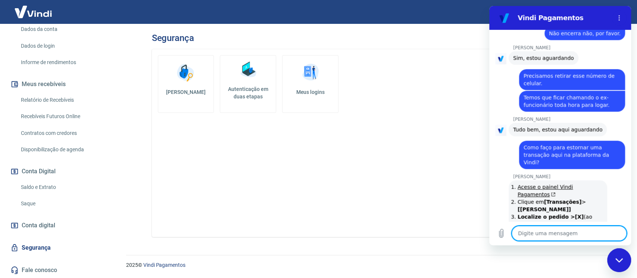
scroll to position [1510, 0]
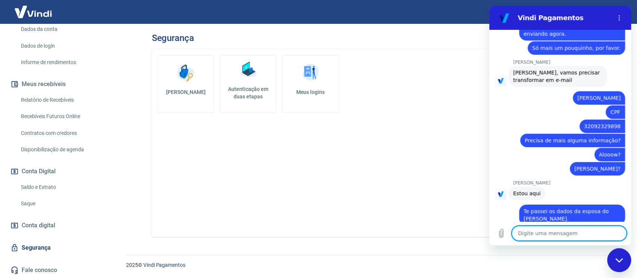
click at [477, 208] on textarea at bounding box center [569, 233] width 115 height 15
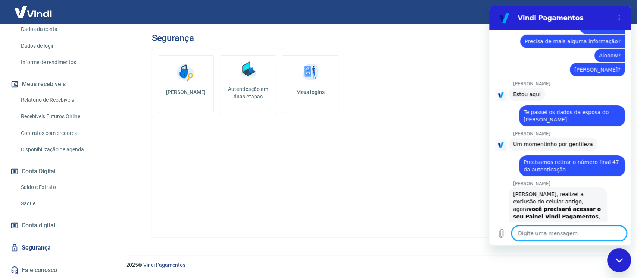
scroll to position [1608, 0]
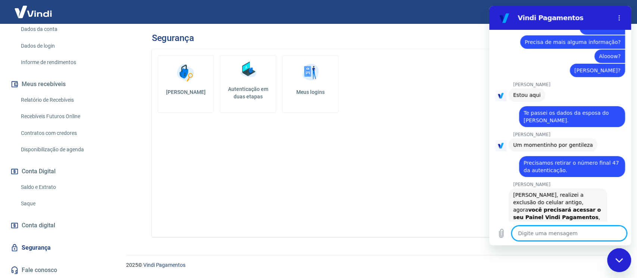
click at [477, 208] on textarea at bounding box center [569, 233] width 115 height 15
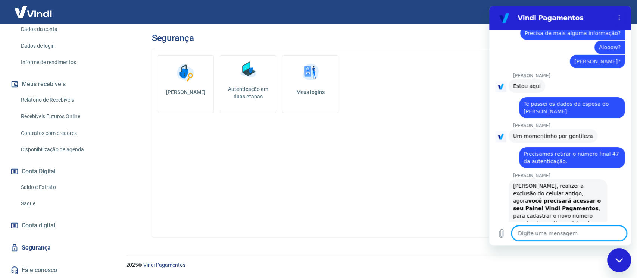
scroll to position [1618, 0]
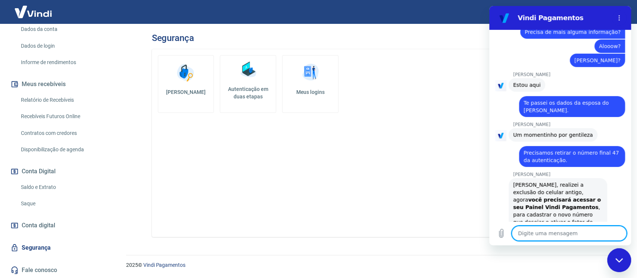
click at [477, 208] on textarea at bounding box center [569, 233] width 115 height 15
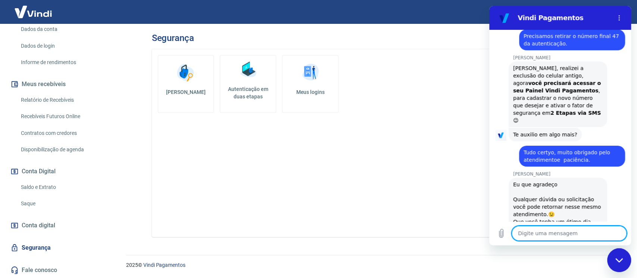
scroll to position [1777, 0]
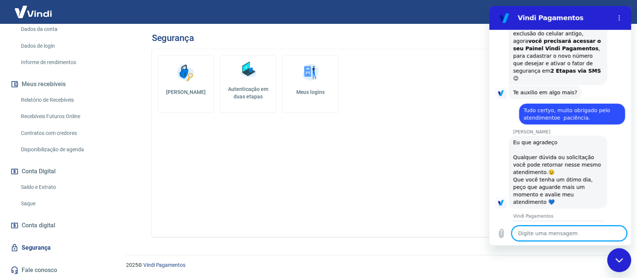
drag, startPoint x: 552, startPoint y: 205, endPoint x: 554, endPoint y: 208, distance: 3.8
click at [477, 208] on li "Boa 👍" at bounding box center [573, 260] width 32 height 25
click at [477, 208] on button "Boa 👍" at bounding box center [574, 262] width 29 height 22
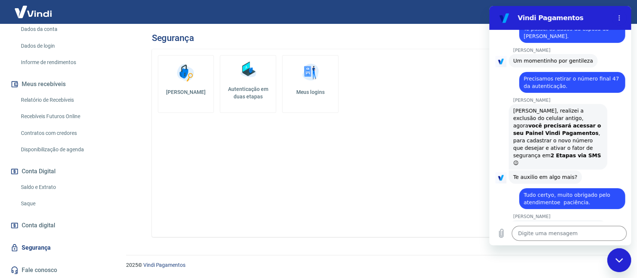
scroll to position [1792, 0]
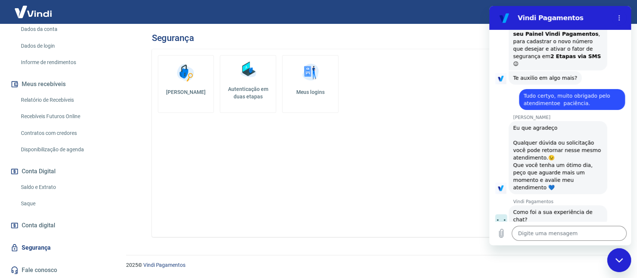
click at [477, 208] on icon "Fechar janela de mensagens" at bounding box center [619, 260] width 8 height 5
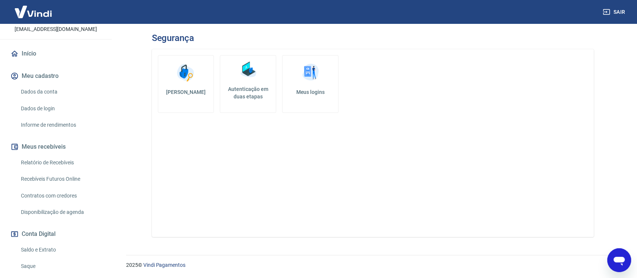
scroll to position [0, 0]
